Goal: Navigation & Orientation: Find specific page/section

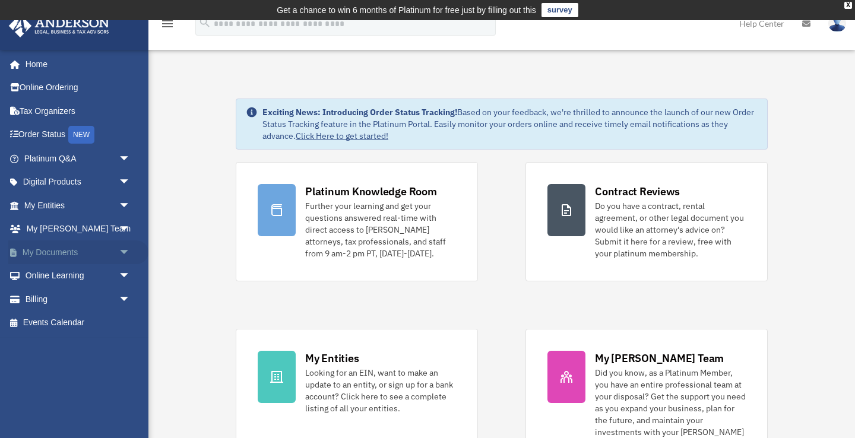
click at [60, 248] on link "My Documents arrow_drop_down" at bounding box center [78, 252] width 140 height 24
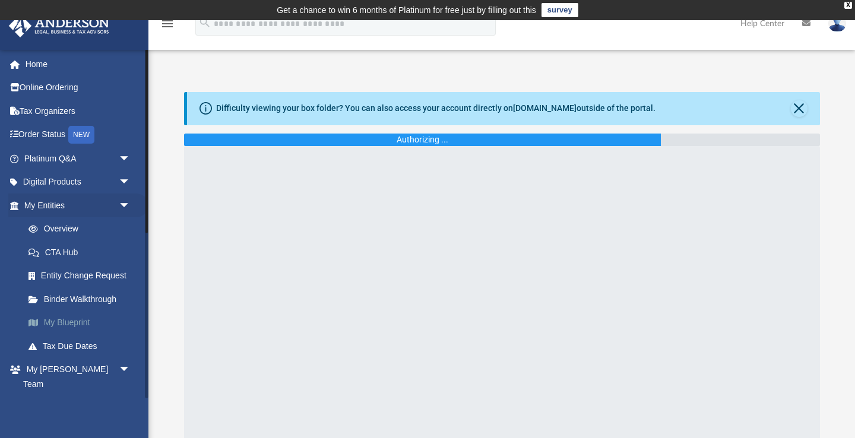
click at [64, 324] on link "My Blueprint" at bounding box center [83, 323] width 132 height 24
